Goal: Navigation & Orientation: Find specific page/section

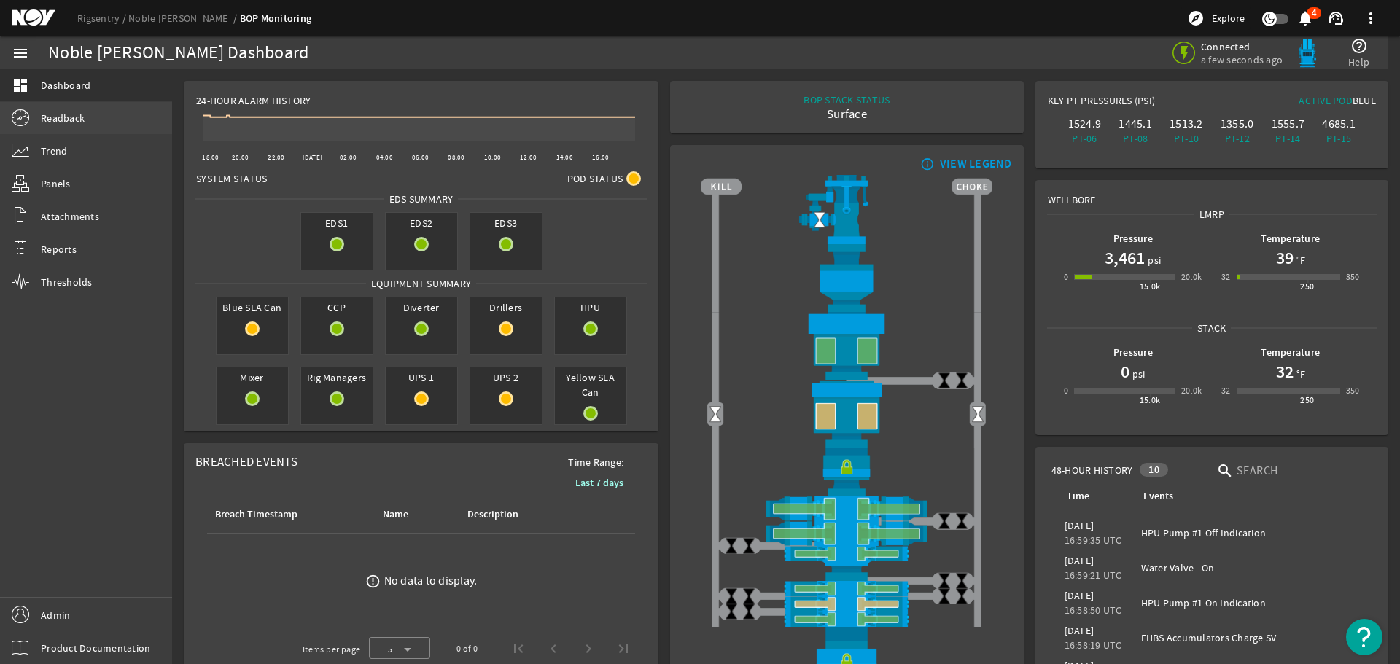
click at [71, 117] on span "Readback" at bounding box center [63, 118] width 44 height 15
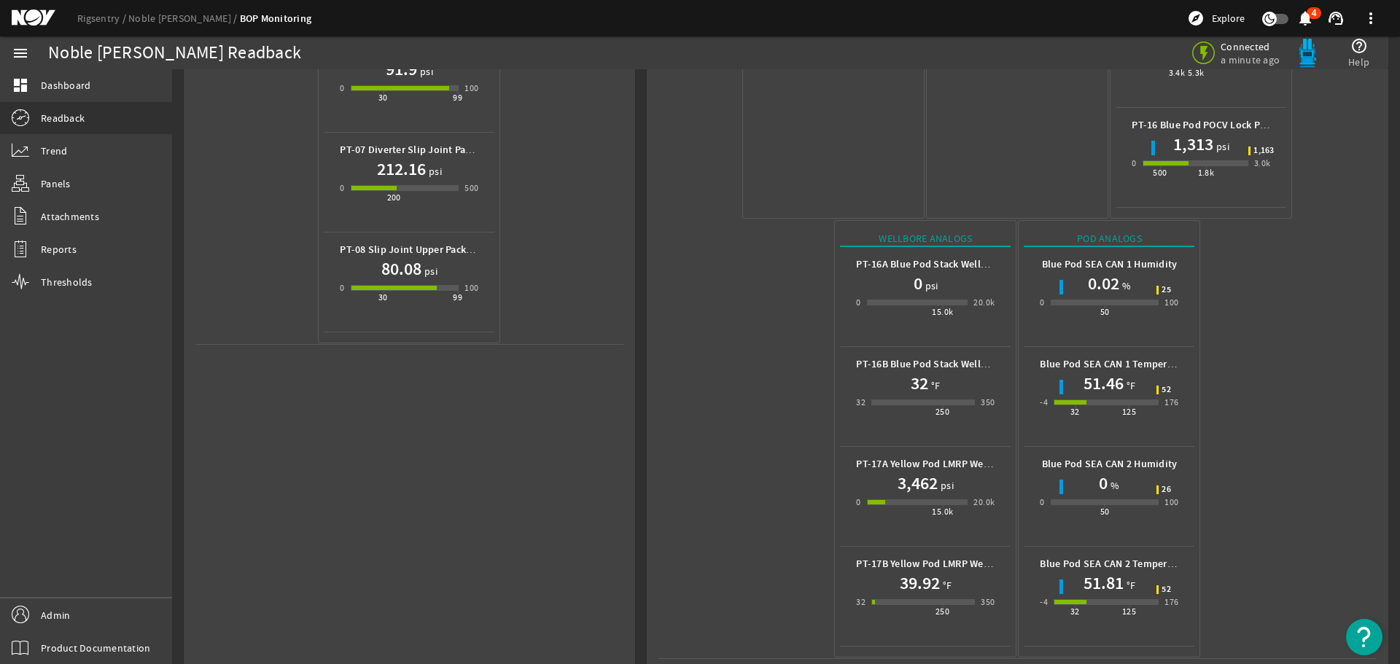
scroll to position [650, 0]
click at [32, 15] on mat-icon at bounding box center [45, 17] width 66 height 17
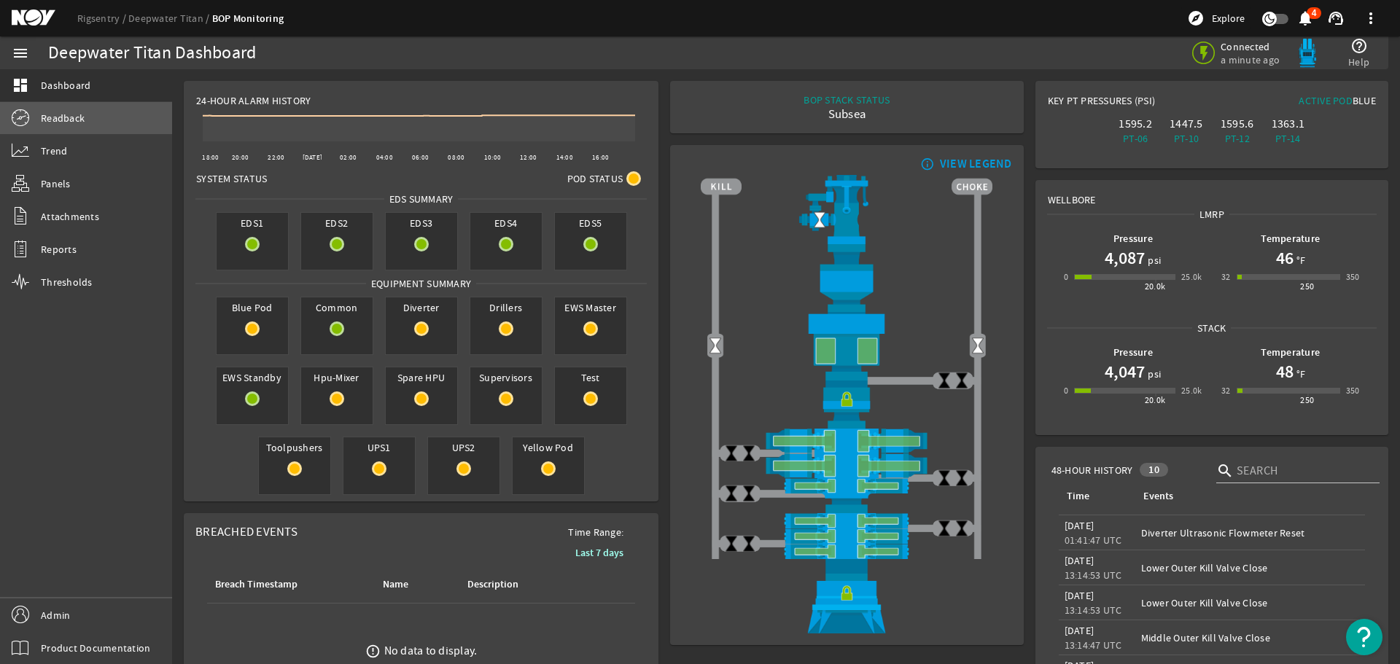
click at [64, 119] on span "Readback" at bounding box center [63, 118] width 44 height 15
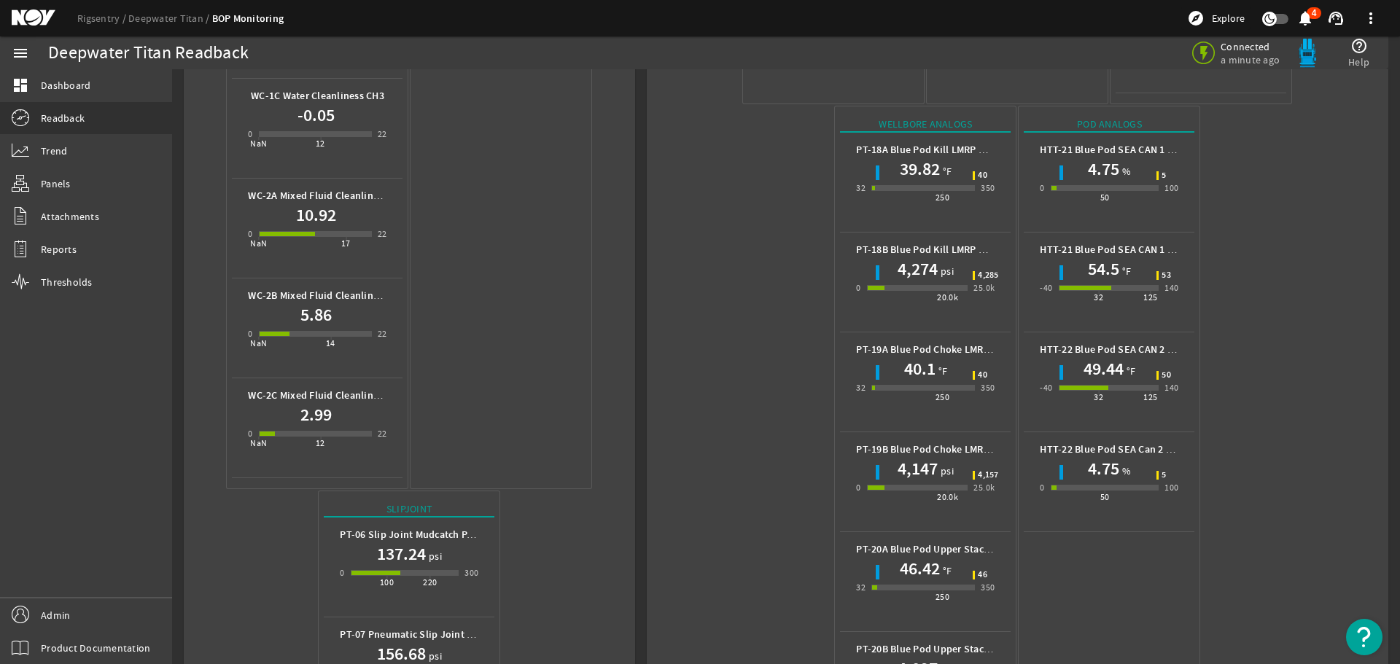
scroll to position [1094, 0]
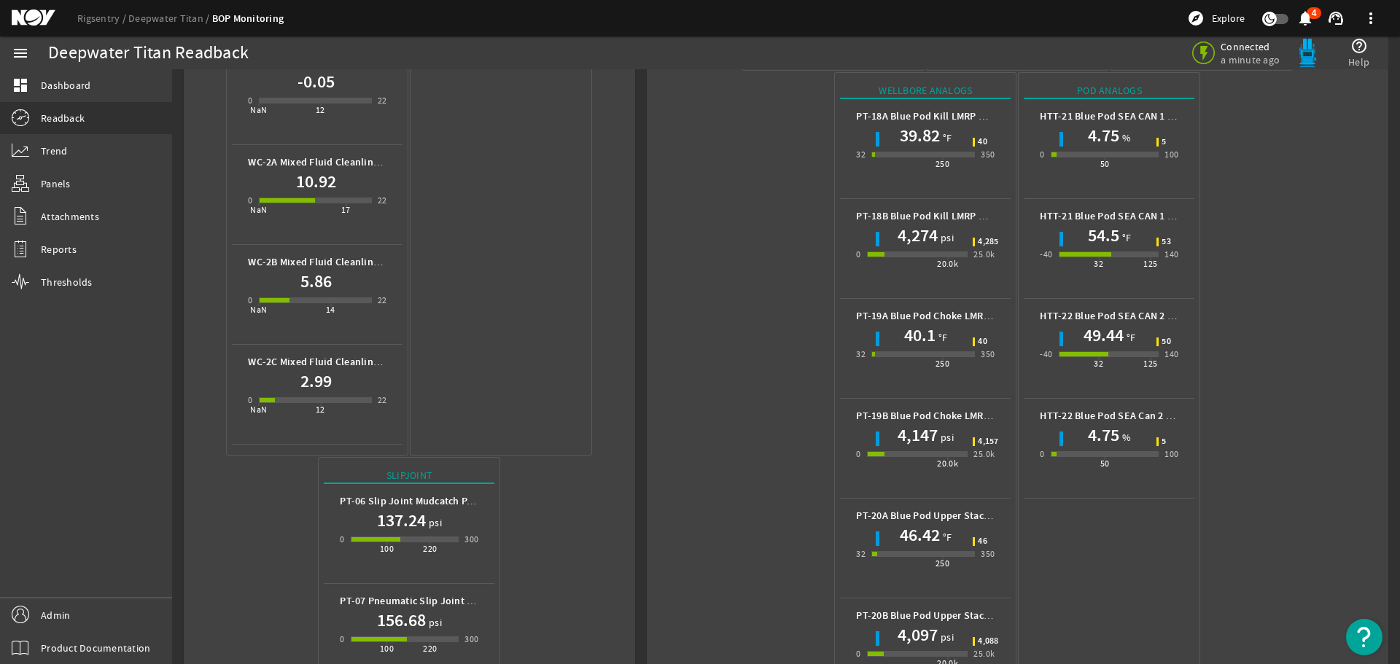
click at [35, 18] on mat-icon at bounding box center [45, 17] width 66 height 17
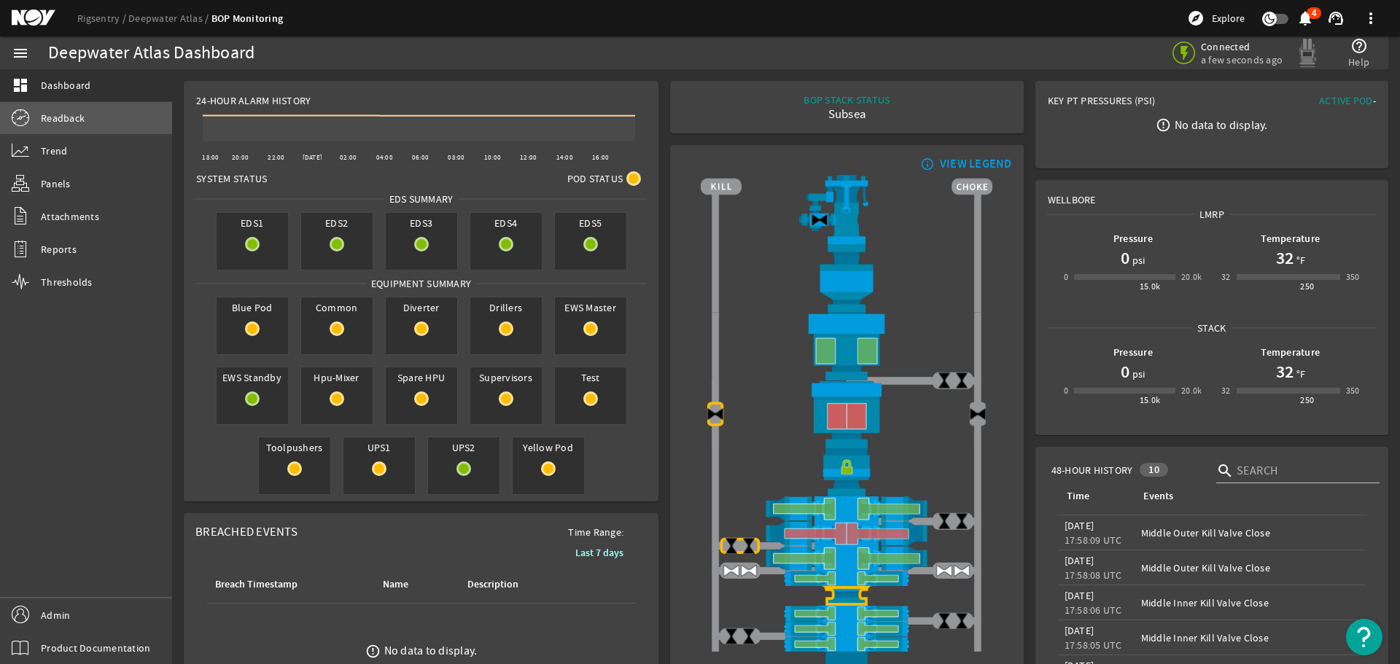
click at [48, 120] on span "Readback" at bounding box center [63, 118] width 44 height 15
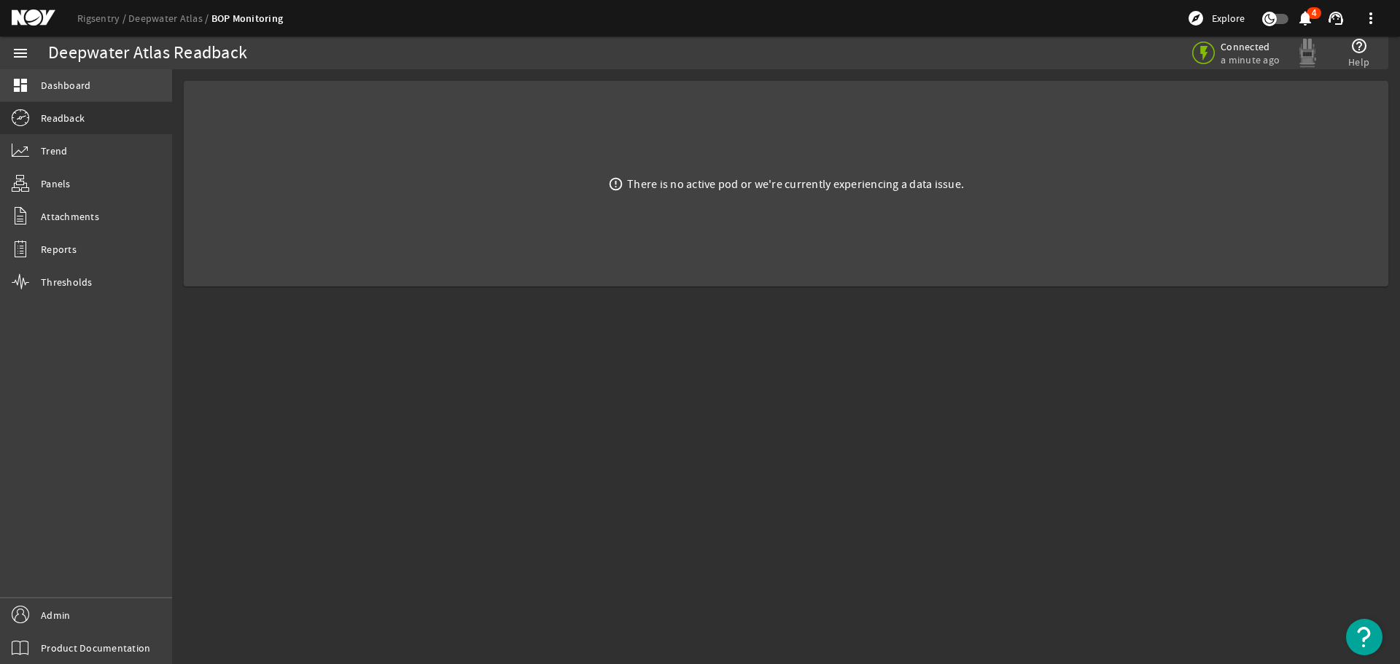
click at [78, 77] on link "dashboard Dashboard" at bounding box center [86, 85] width 172 height 32
